Goal: Information Seeking & Learning: Learn about a topic

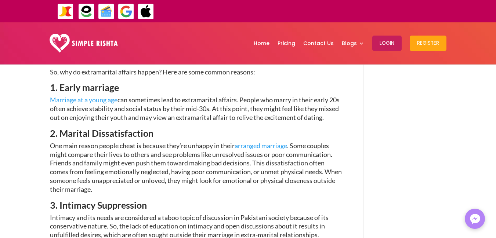
scroll to position [581, 0]
click at [171, 141] on span "One main reason people cheat is because they’re unhappy in their arranged marri…" at bounding box center [196, 167] width 292 height 52
click at [237, 165] on span "One main reason people cheat is because they’re unhappy in their arranged marri…" at bounding box center [196, 167] width 292 height 52
click at [252, 201] on h4 "3. Intimacy Suppression" at bounding box center [196, 207] width 292 height 13
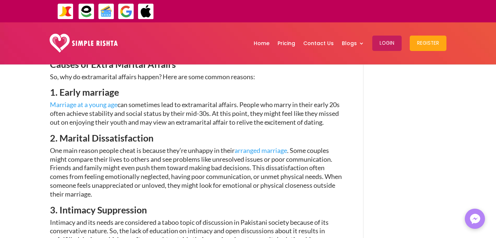
scroll to position [570, 0]
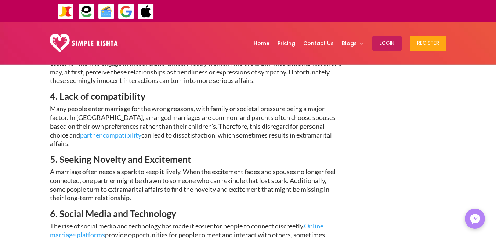
drag, startPoint x: 216, startPoint y: 114, endPoint x: 219, endPoint y: 131, distance: 17.6
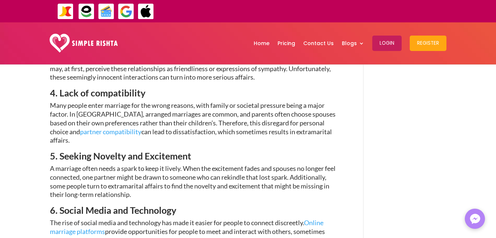
click at [206, 109] on span "Many people enter marriage for the wrong reasons, with family or societal press…" at bounding box center [193, 122] width 286 height 43
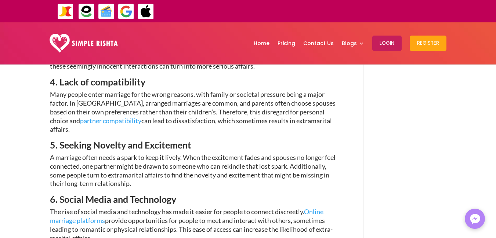
scroll to position [844, 0]
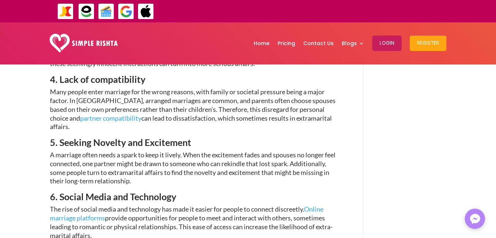
drag, startPoint x: 224, startPoint y: 107, endPoint x: 239, endPoint y: 116, distance: 18.1
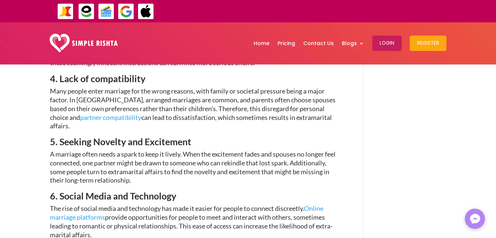
click at [239, 100] on span "Many people enter marriage for the wrong reasons, with family or societal press…" at bounding box center [193, 108] width 286 height 43
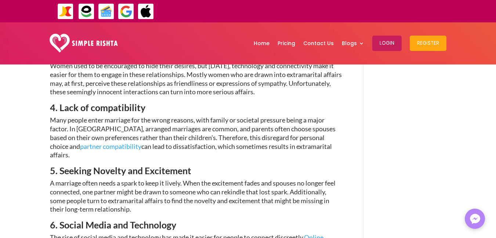
drag, startPoint x: 239, startPoint y: 100, endPoint x: 240, endPoint y: 90, distance: 10.3
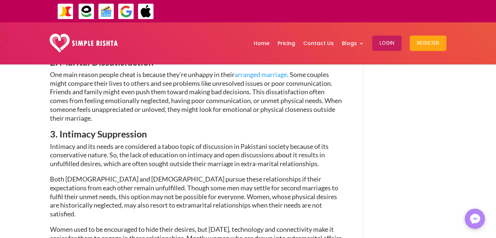
scroll to position [631, 0]
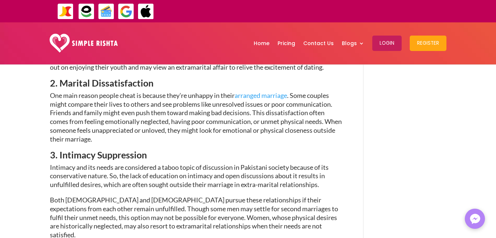
click at [79, 77] on span "2. Marital Dissatisfaction" at bounding box center [102, 82] width 104 height 11
click at [129, 77] on span "2. Marital Dissatisfaction" at bounding box center [102, 82] width 104 height 11
click at [131, 77] on span "2. Marital Dissatisfaction" at bounding box center [102, 82] width 104 height 11
click at [118, 77] on span "2. Marital Dissatisfaction" at bounding box center [102, 82] width 104 height 11
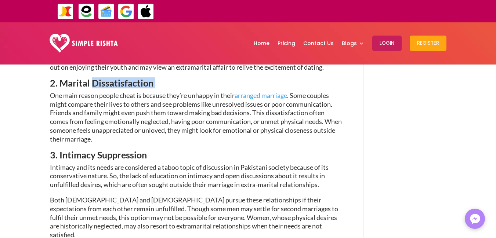
click at [118, 77] on span "2. Marital Dissatisfaction" at bounding box center [102, 82] width 104 height 11
click at [84, 77] on span "2. Marital Dissatisfaction" at bounding box center [102, 82] width 104 height 11
click at [85, 77] on span "2. Marital Dissatisfaction" at bounding box center [102, 82] width 104 height 11
click at [79, 77] on span "2. Marital Dissatisfaction" at bounding box center [102, 82] width 104 height 11
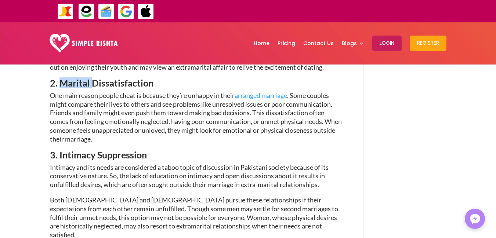
click at [79, 77] on span "2. Marital Dissatisfaction" at bounding box center [102, 82] width 104 height 11
click at [131, 77] on span "2. Marital Dissatisfaction" at bounding box center [102, 82] width 104 height 11
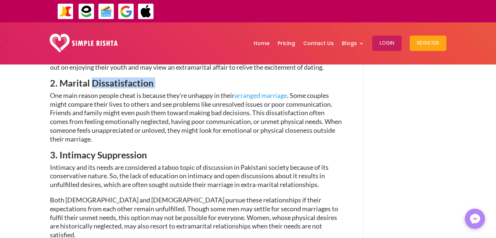
click at [131, 77] on span "2. Marital Dissatisfaction" at bounding box center [102, 82] width 104 height 11
click at [134, 174] on span "Intimacy and its needs are considered a taboo topic of discussion in Pakistani …" at bounding box center [189, 176] width 279 height 26
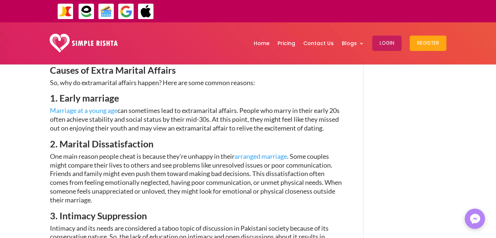
drag, startPoint x: 195, startPoint y: 113, endPoint x: 192, endPoint y: 87, distance: 26.2
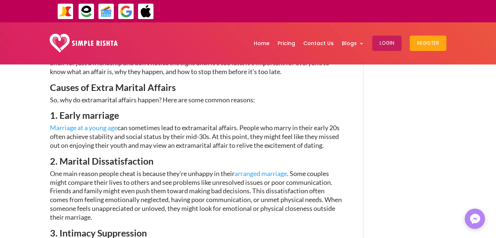
drag, startPoint x: 161, startPoint y: 140, endPoint x: 180, endPoint y: 147, distance: 19.4
